Goal: Transaction & Acquisition: Purchase product/service

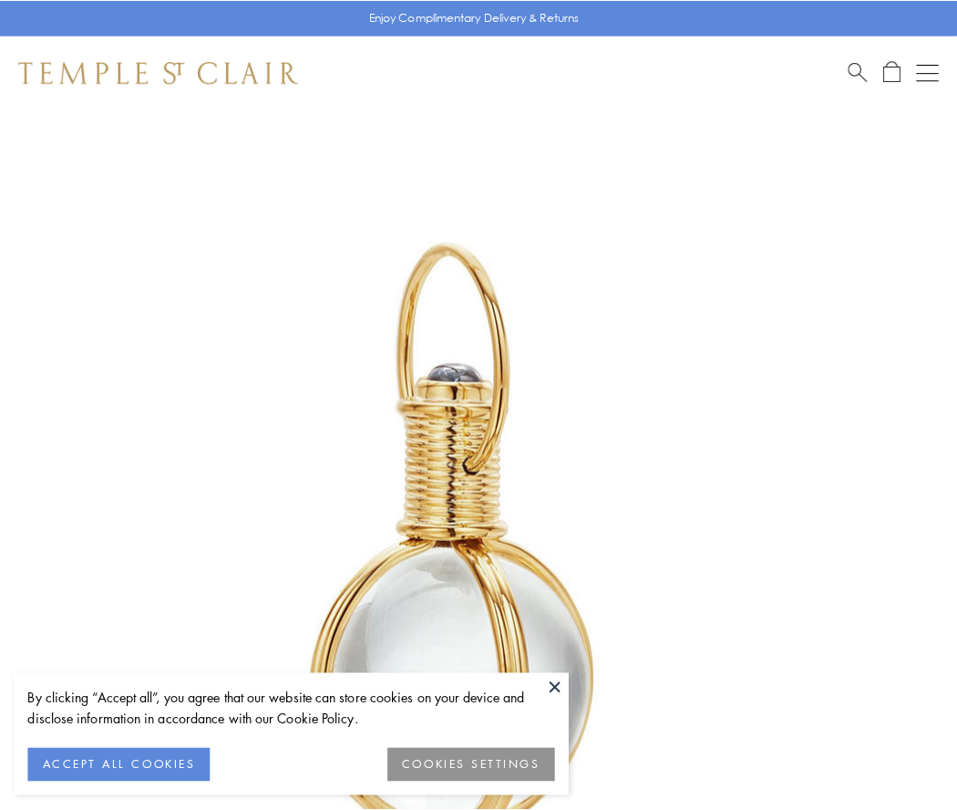
scroll to position [476, 0]
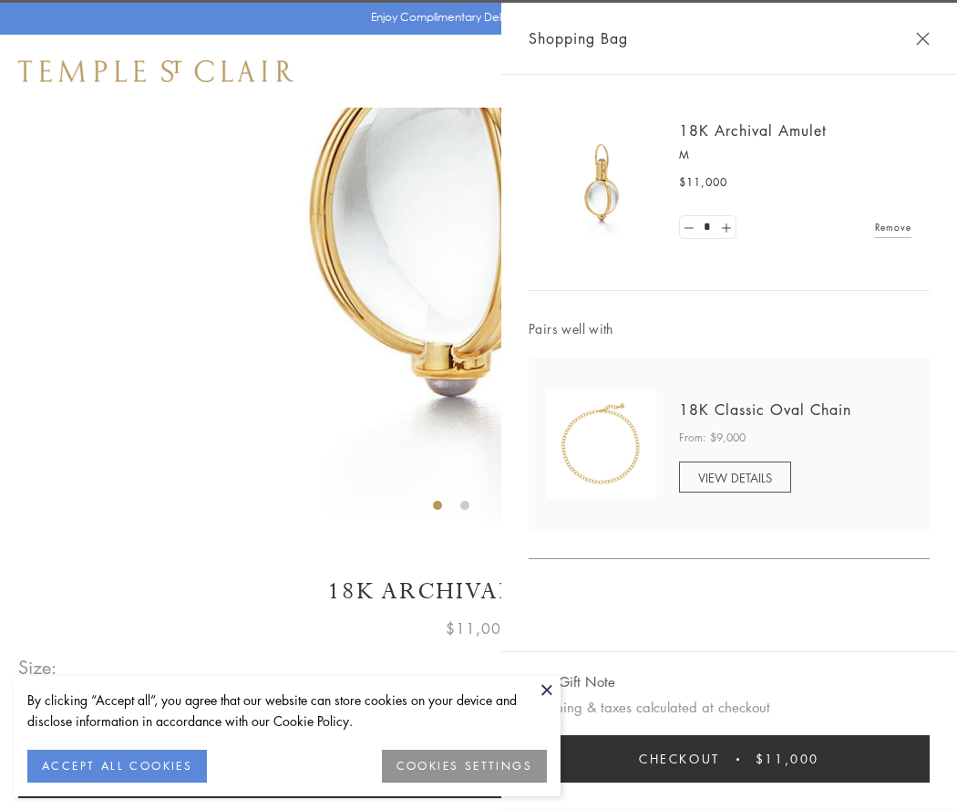
click at [729, 759] on button "Checkout $11,000" at bounding box center [729, 758] width 401 height 47
